Goal: Navigation & Orientation: Understand site structure

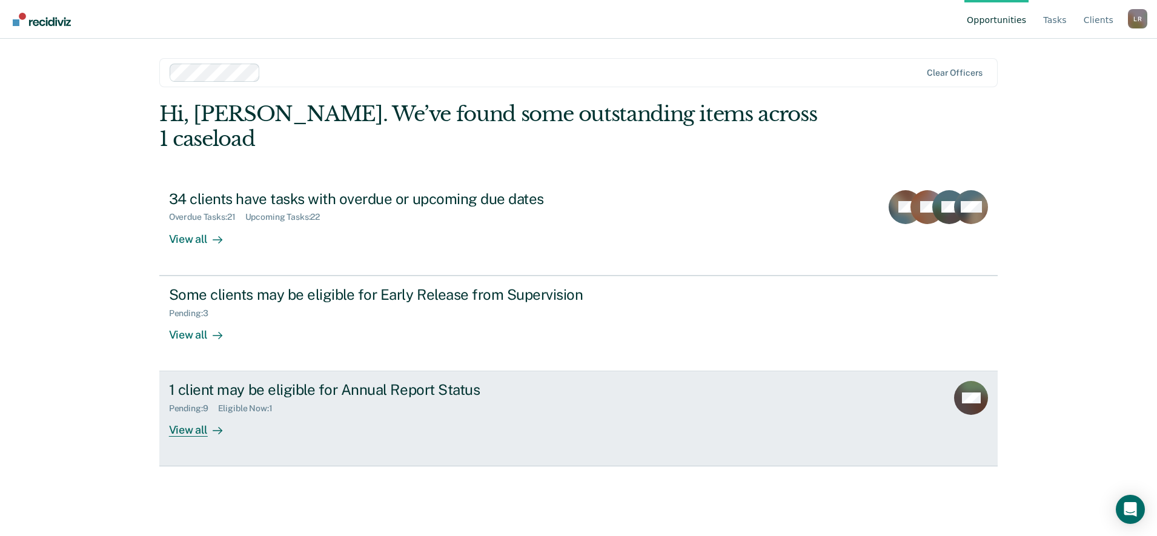
click at [205, 414] on div "View all" at bounding box center [203, 426] width 68 height 24
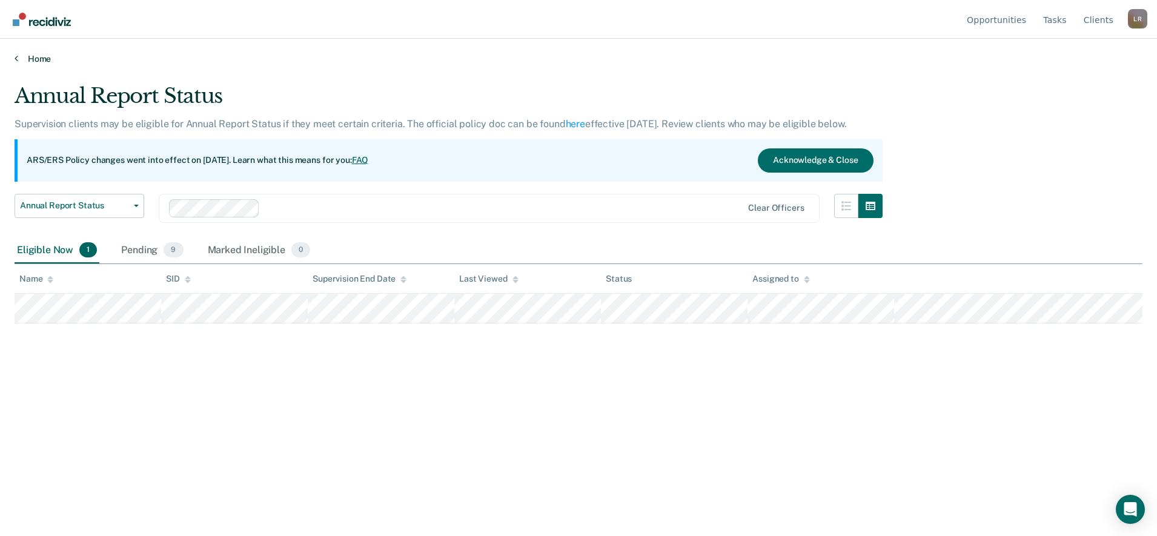
click at [41, 61] on link "Home" at bounding box center [578, 58] width 1127 height 11
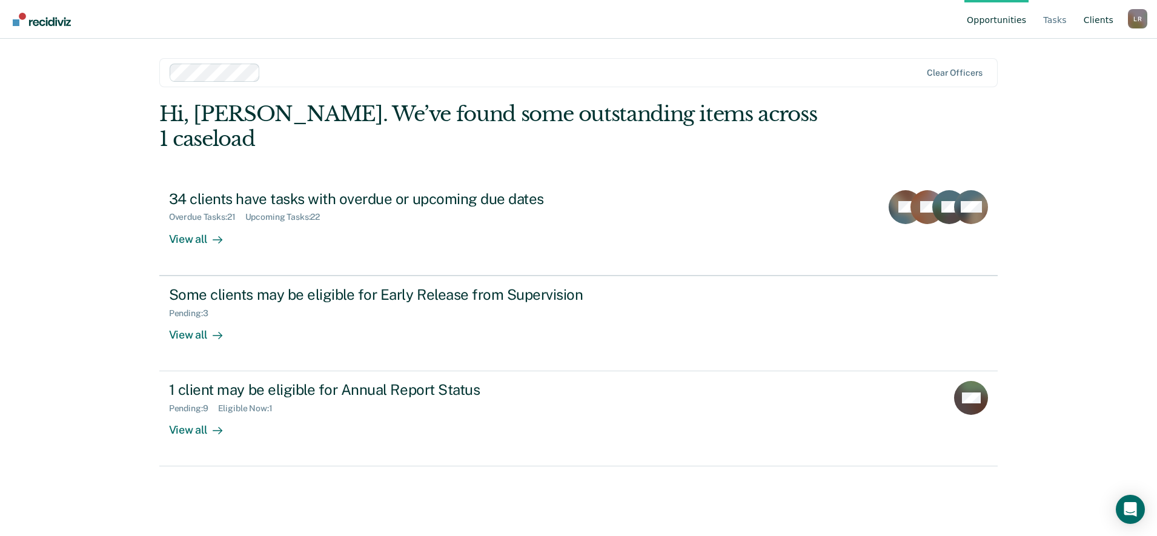
click at [1091, 19] on link "Client s" at bounding box center [1098, 19] width 35 height 39
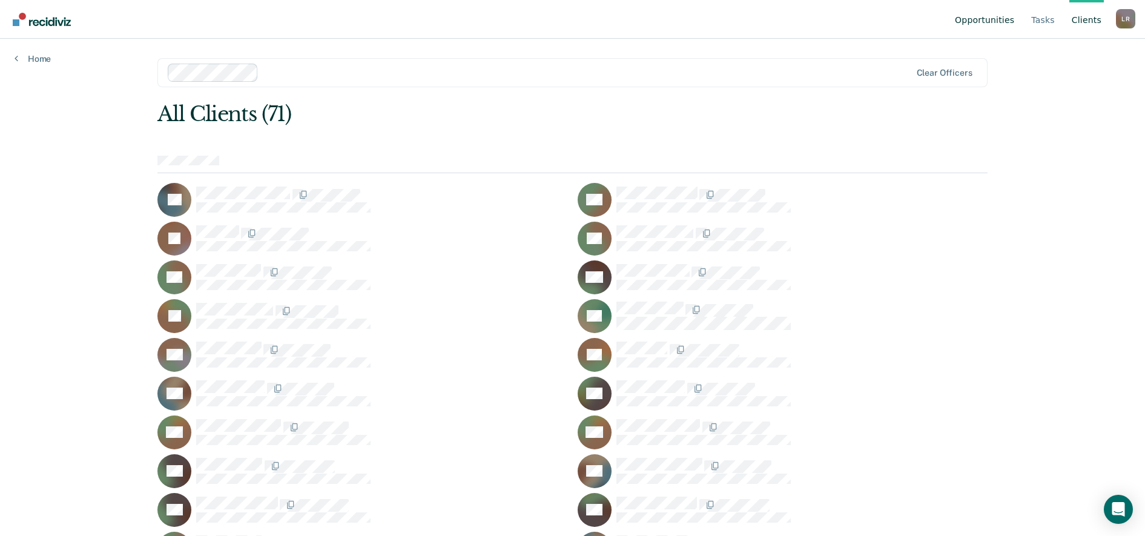
click at [990, 22] on link "Opportunities" at bounding box center [984, 19] width 64 height 39
